Goal: Information Seeking & Learning: Learn about a topic

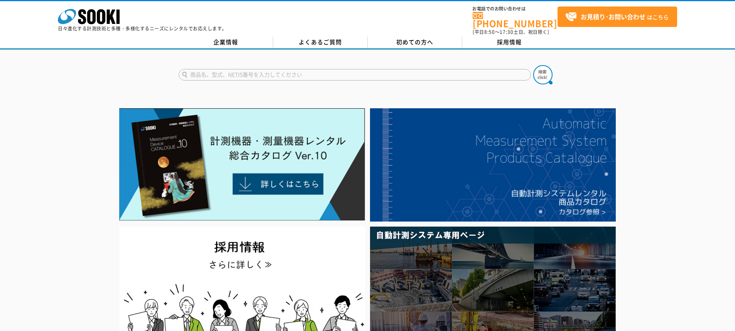
click at [241, 69] on input "text" at bounding box center [355, 75] width 352 height 12
type input "s"
type input "水質チェッカー"
click at [533, 65] on button at bounding box center [542, 74] width 19 height 19
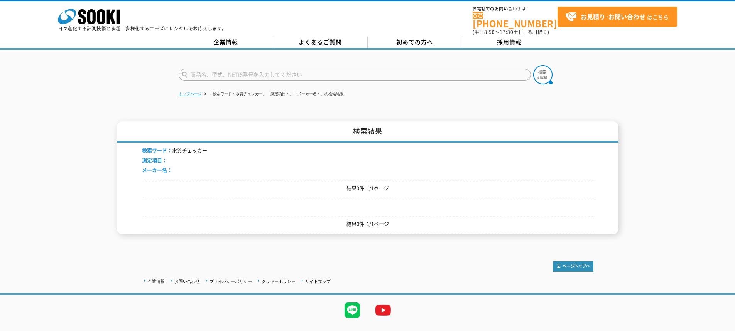
click at [192, 92] on link "トップページ" at bounding box center [190, 94] width 23 height 4
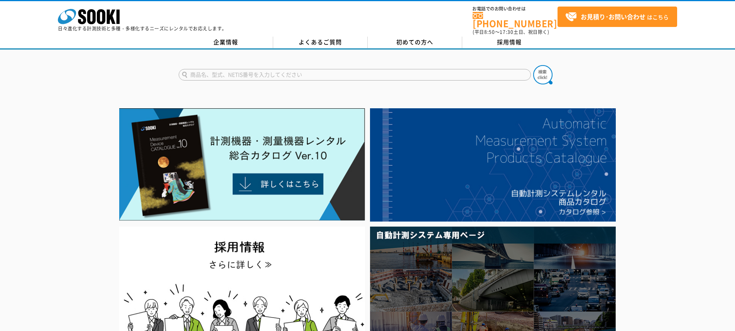
click at [215, 69] on input "text" at bounding box center [355, 75] width 352 height 12
type input "水質チェッカ"
click at [533, 65] on button at bounding box center [542, 74] width 19 height 19
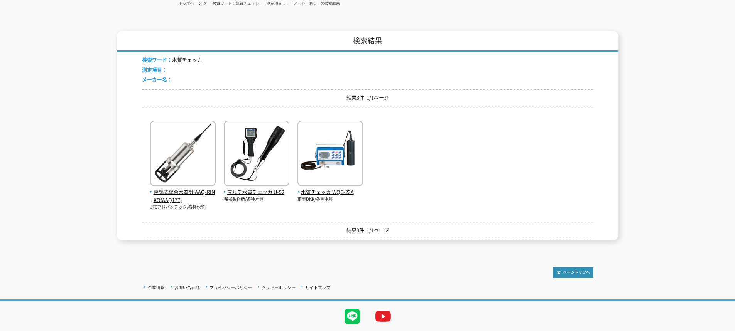
scroll to position [109, 0]
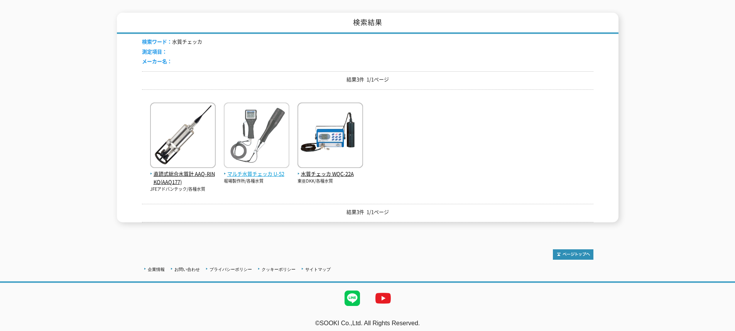
click at [270, 125] on img at bounding box center [257, 136] width 66 height 67
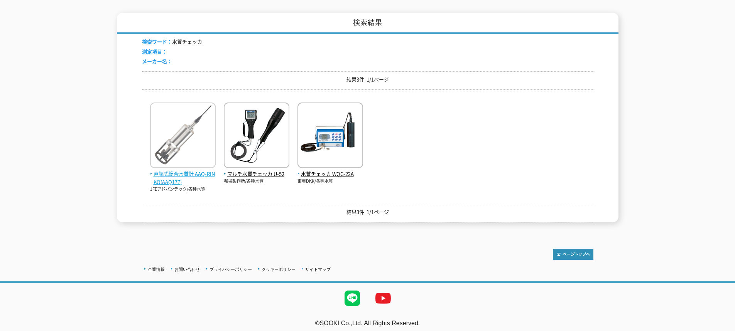
click at [169, 170] on span "直読式総合水質計 AAQ-RINKO(AAQ177)" at bounding box center [183, 178] width 66 height 16
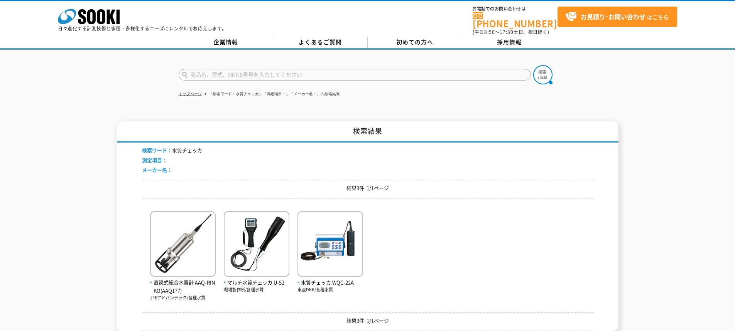
click at [223, 69] on input "text" at bounding box center [355, 75] width 352 height 12
type input "WQC-40"
click at [533, 65] on button at bounding box center [542, 74] width 19 height 19
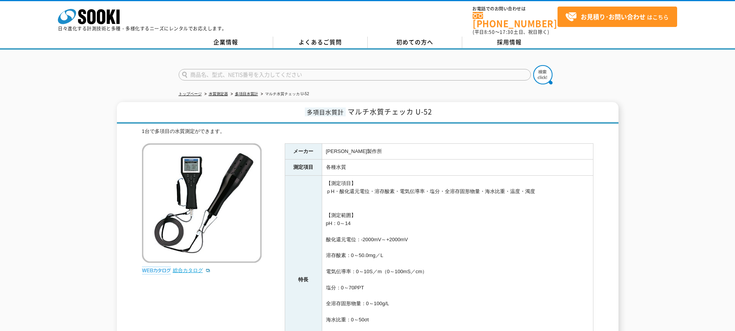
click at [196, 268] on link "総合カタログ" at bounding box center [192, 271] width 38 height 6
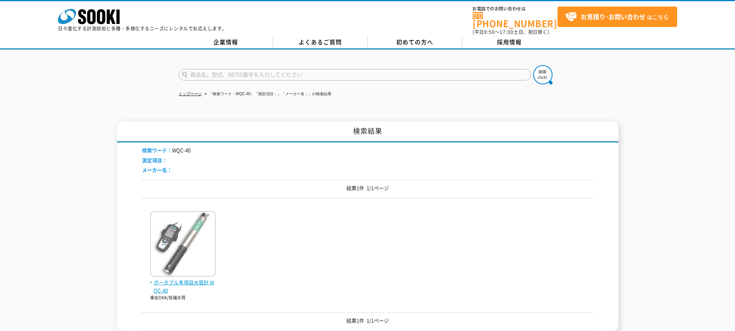
click at [184, 248] on img at bounding box center [183, 244] width 66 height 67
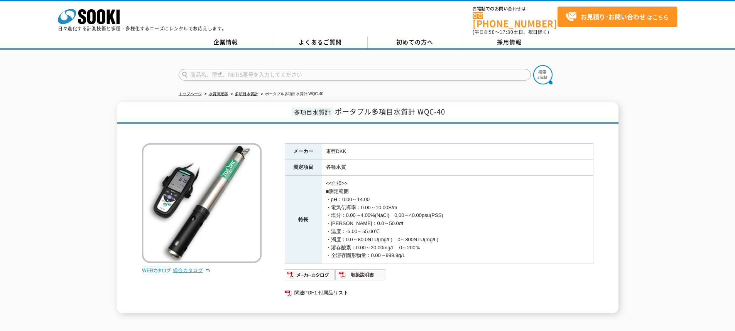
click at [194, 268] on link "総合カタログ" at bounding box center [192, 271] width 38 height 6
